Goal: Information Seeking & Learning: Check status

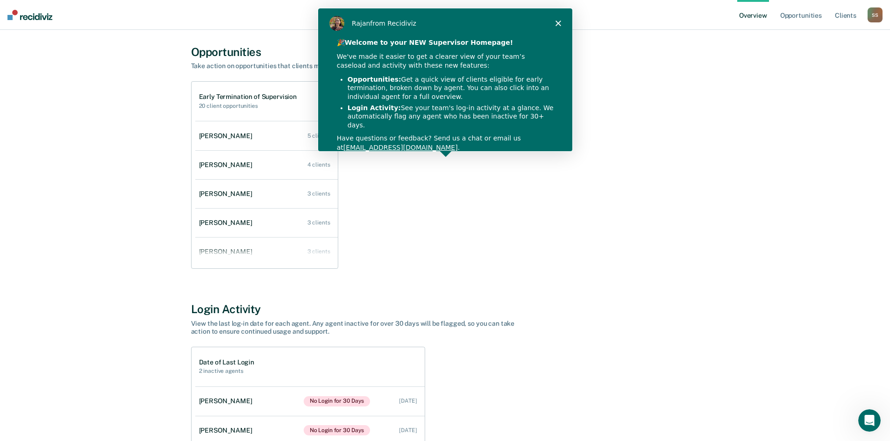
click at [557, 19] on div "[PERSON_NAME] from Recidiviz" at bounding box center [444, 23] width 254 height 30
click at [556, 23] on icon "Close" at bounding box center [558, 23] width 6 height 6
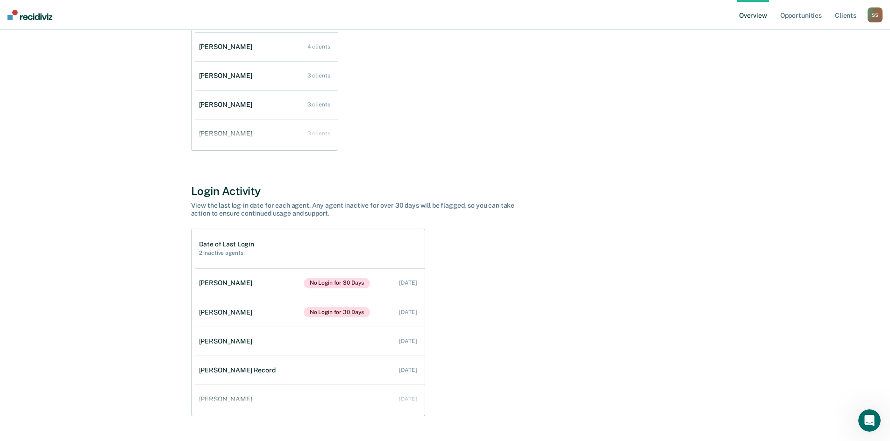
scroll to position [199, 0]
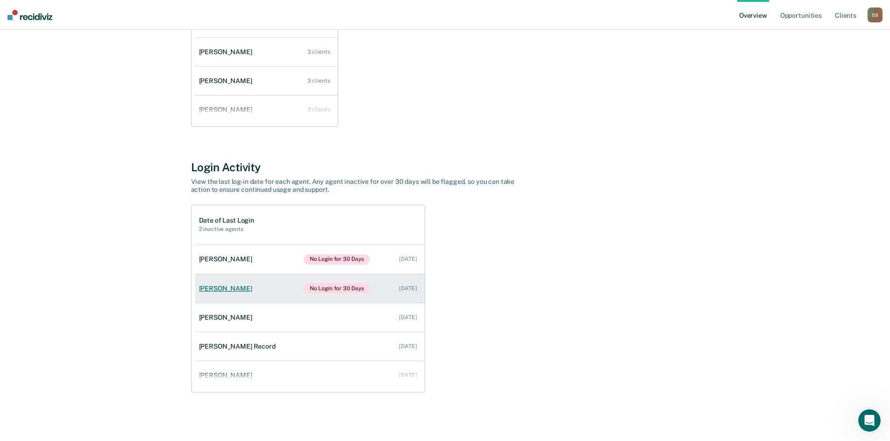
click at [290, 291] on link "[PERSON_NAME] No Login for 30 Days [DATE]" at bounding box center [309, 288] width 229 height 29
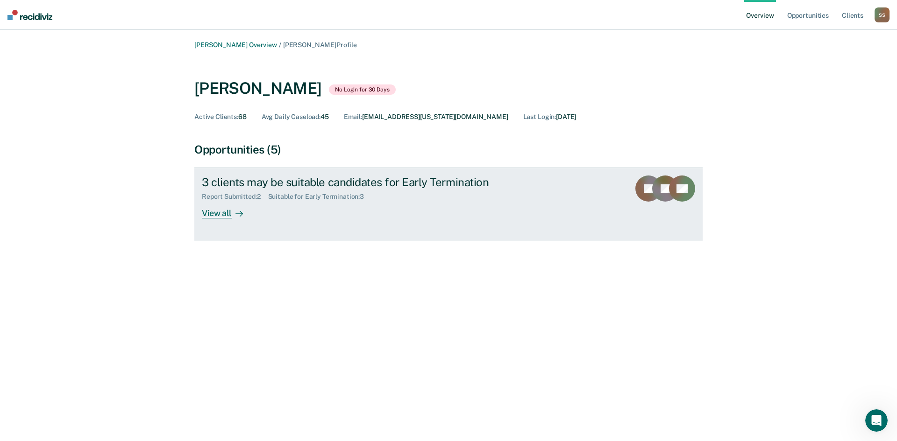
click at [223, 214] on div "View all" at bounding box center [228, 210] width 52 height 18
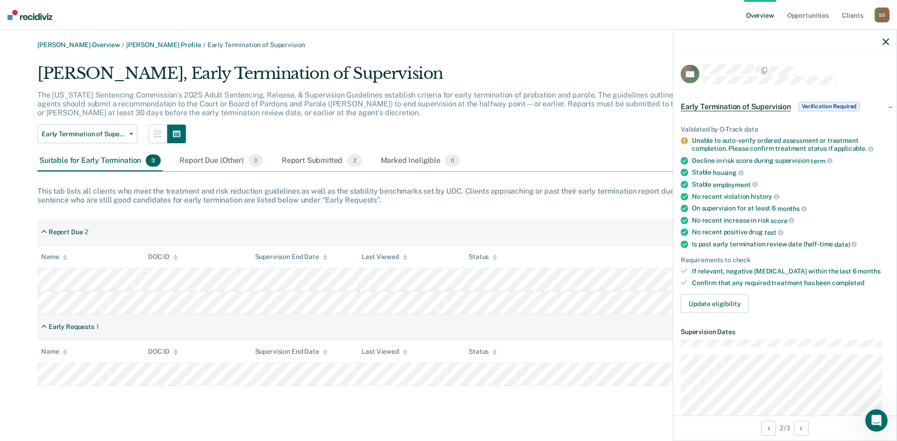
click at [757, 146] on div "Unable to auto-verify ordered assessment or treatment completion. Please confir…" at bounding box center [790, 145] width 197 height 16
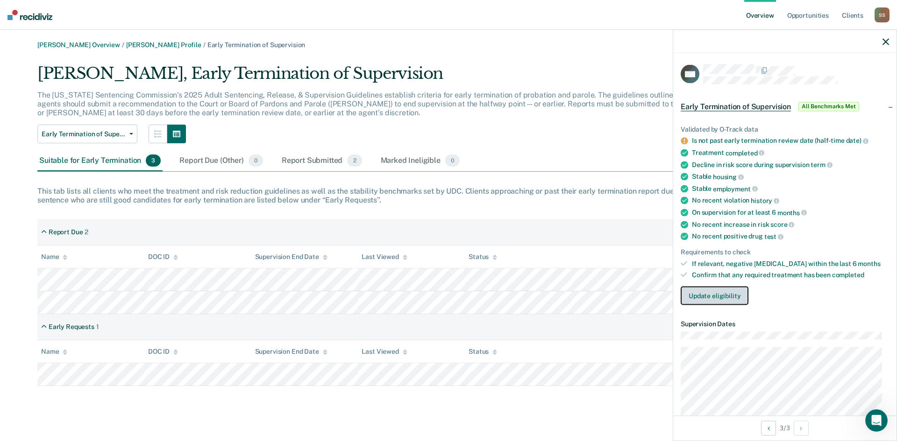
click at [692, 296] on button "Update eligibility" at bounding box center [715, 296] width 68 height 19
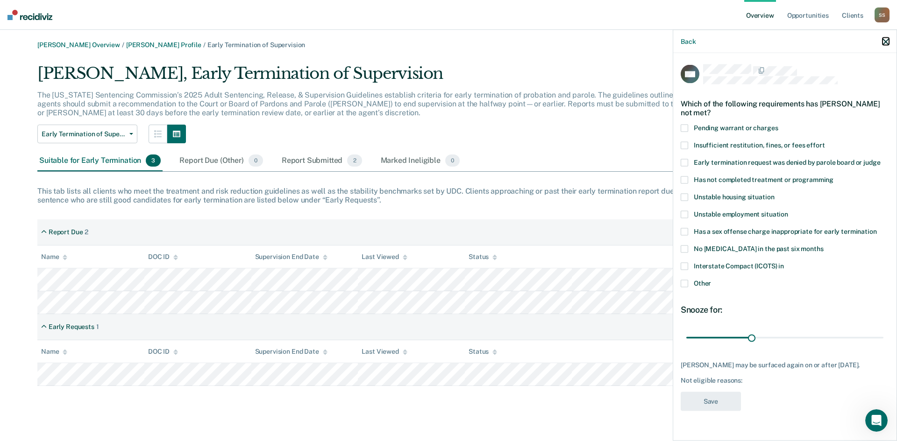
drag, startPoint x: 887, startPoint y: 41, endPoint x: 884, endPoint y: 46, distance: 5.4
click at [887, 41] on icon "button" at bounding box center [886, 41] width 7 height 7
